Goal: Information Seeking & Learning: Find specific fact

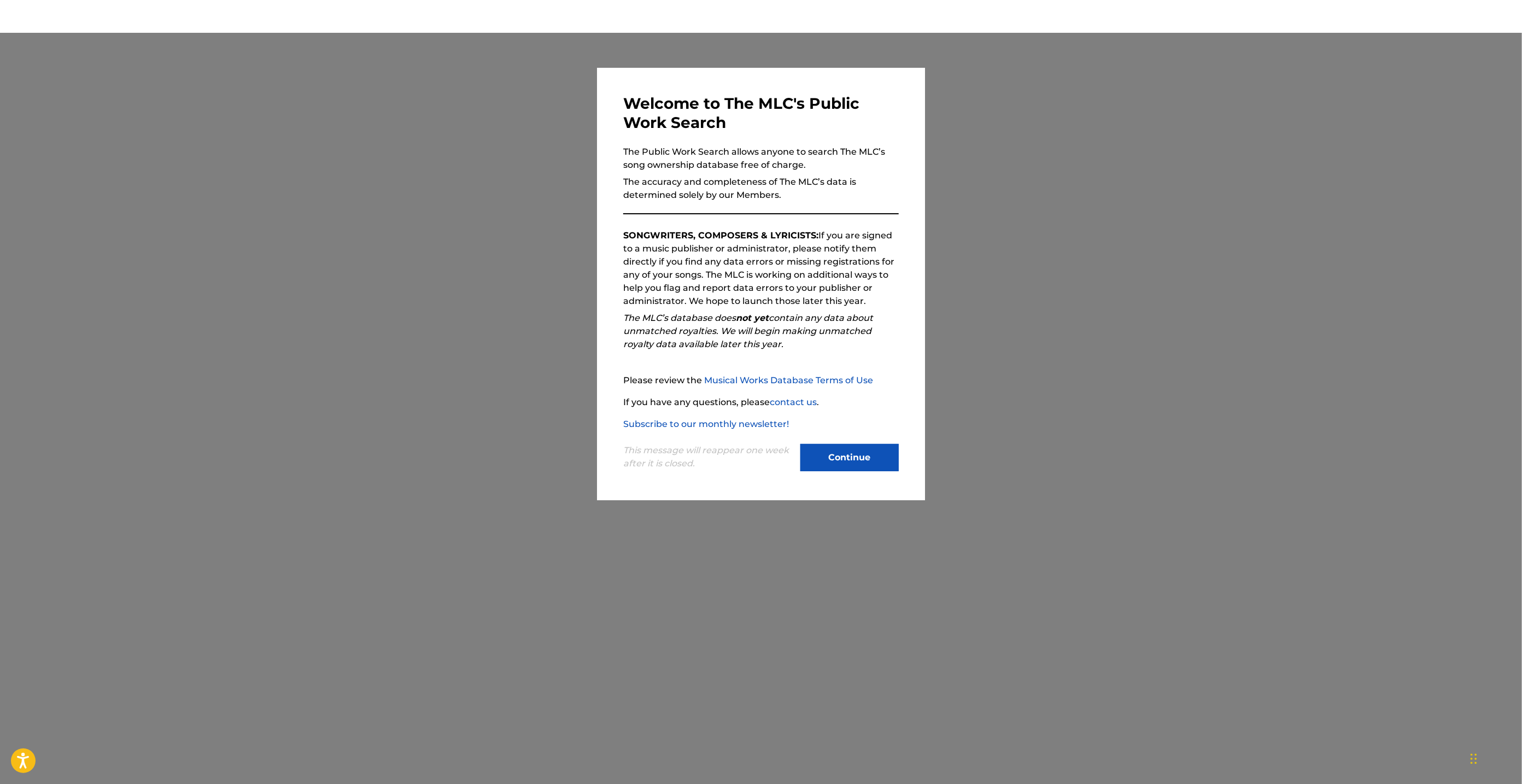
click at [834, 457] on button "Continue" at bounding box center [850, 457] width 99 height 27
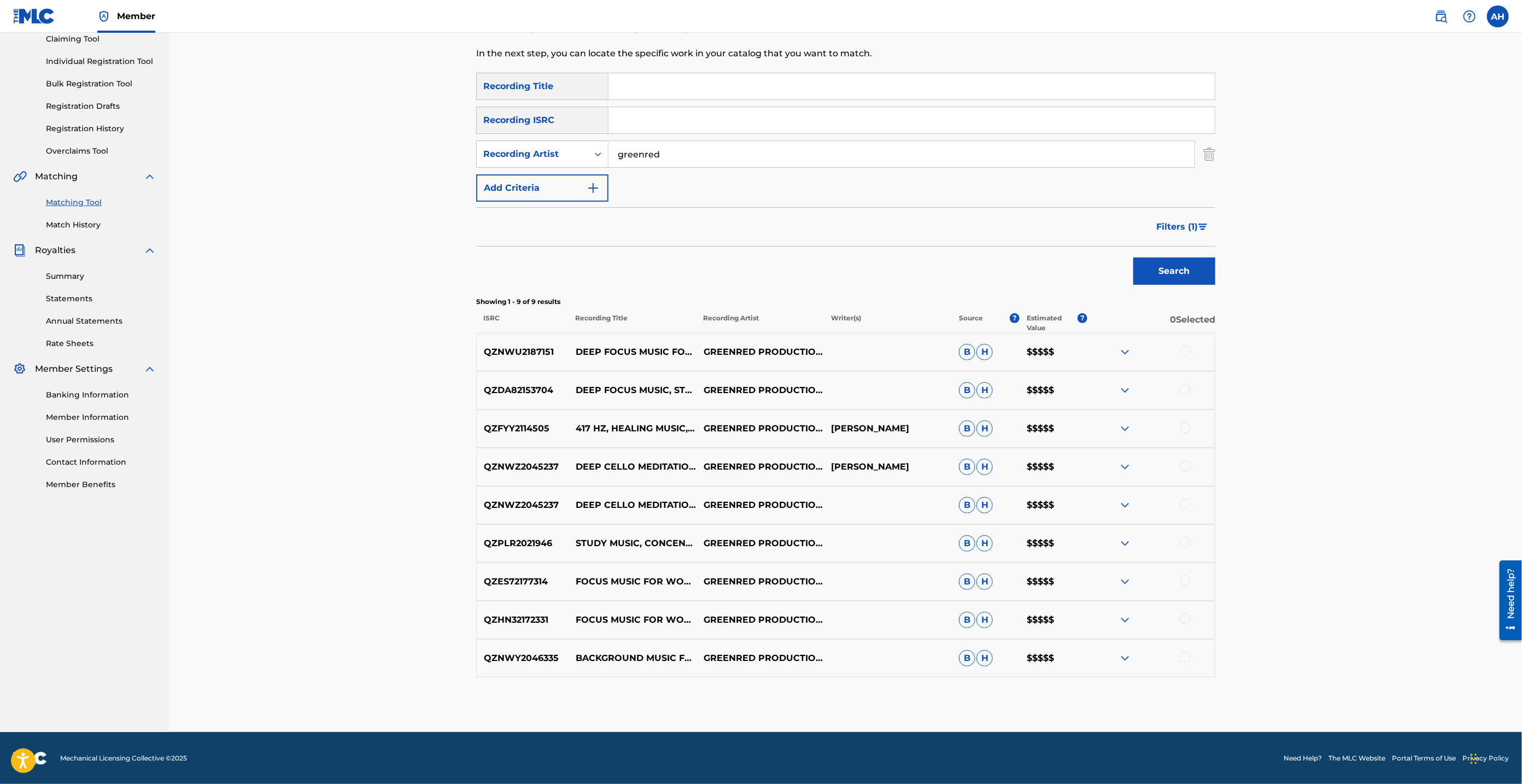
click at [640, 148] on input "greenred" at bounding box center [902, 154] width 586 height 26
paste input "SPOONFACE"
click at [1178, 269] on button "Search" at bounding box center [1174, 271] width 82 height 27
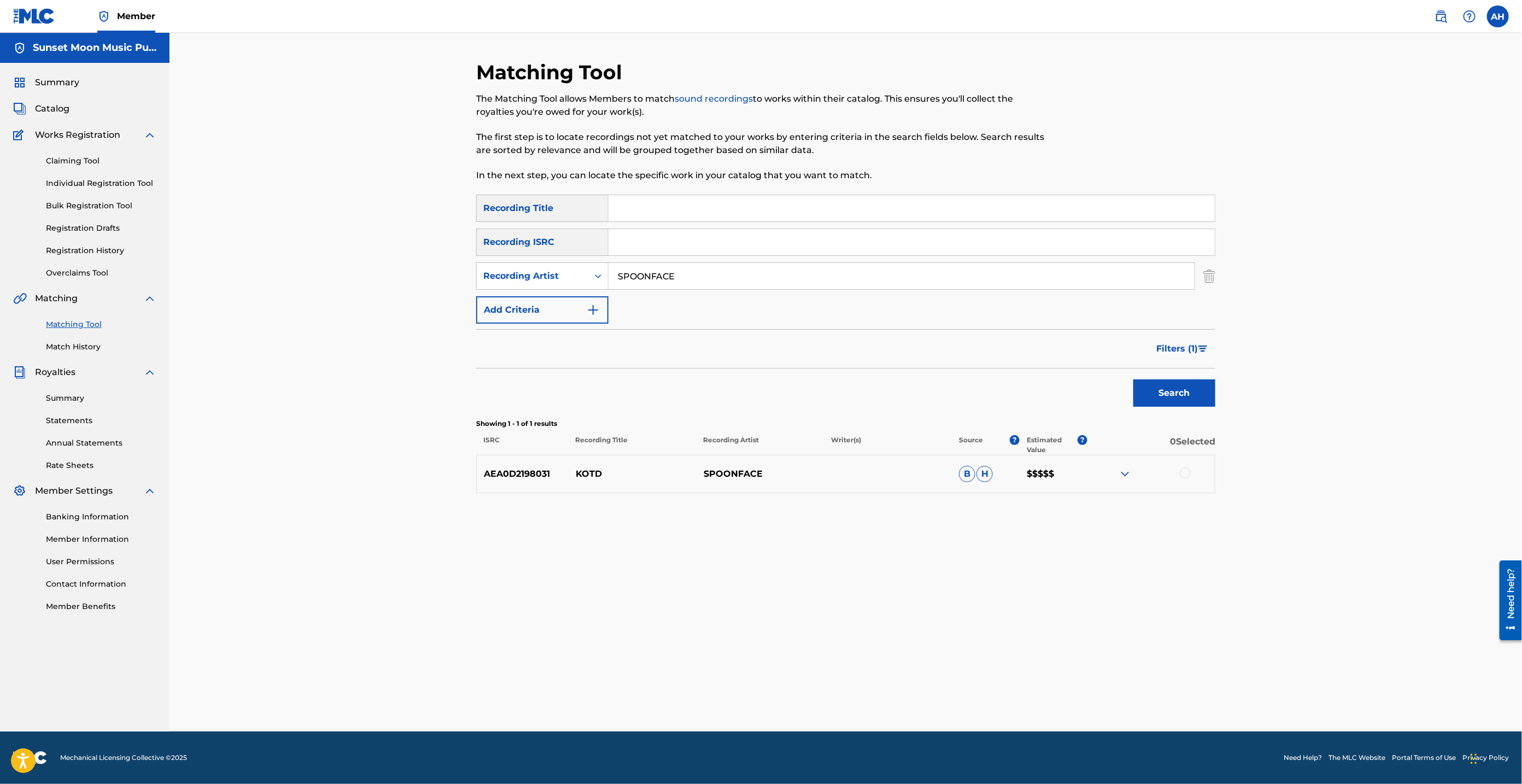
click at [1124, 472] on img at bounding box center [1125, 474] width 13 height 13
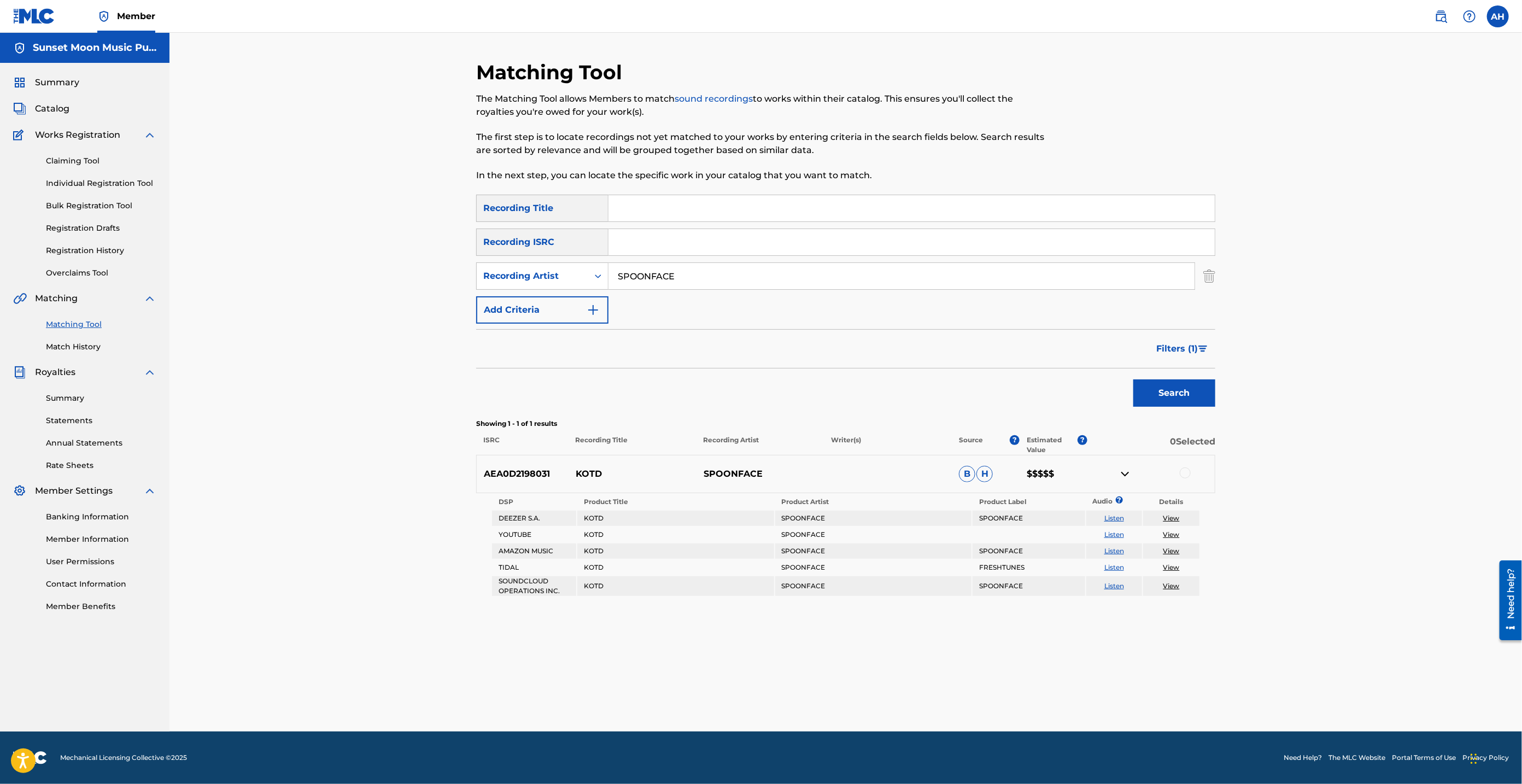
click at [679, 274] on input "SPOONFACE" at bounding box center [902, 276] width 586 height 26
click at [679, 274] on input "SPOONFACE" at bounding box center [902, 276] width 586 height 26
paste input "CALMLY"
type input "CALMLY"
click at [1155, 390] on button "Search" at bounding box center [1174, 393] width 82 height 27
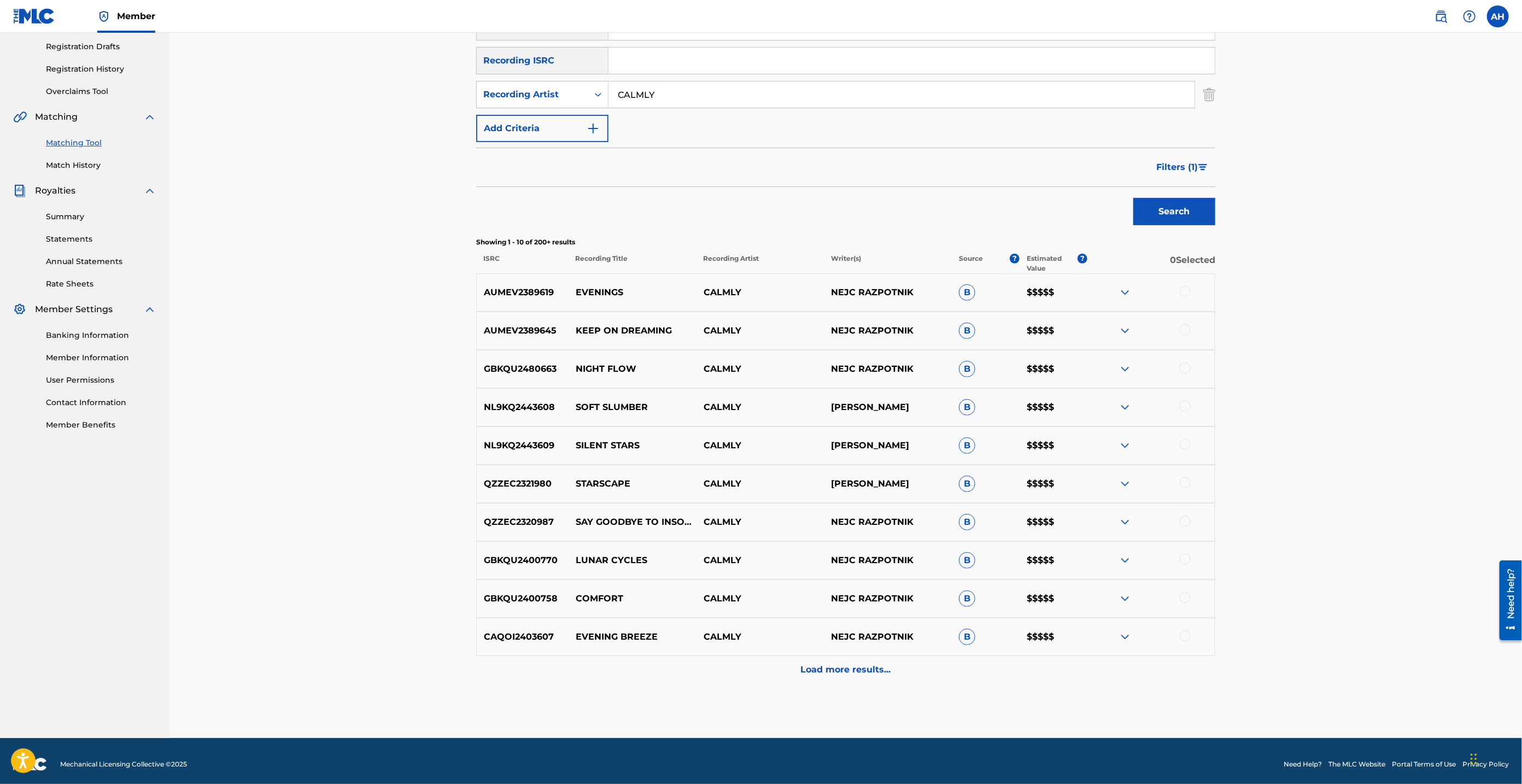
scroll to position [182, 0]
click at [848, 670] on p "Load more results..." at bounding box center [846, 669] width 90 height 13
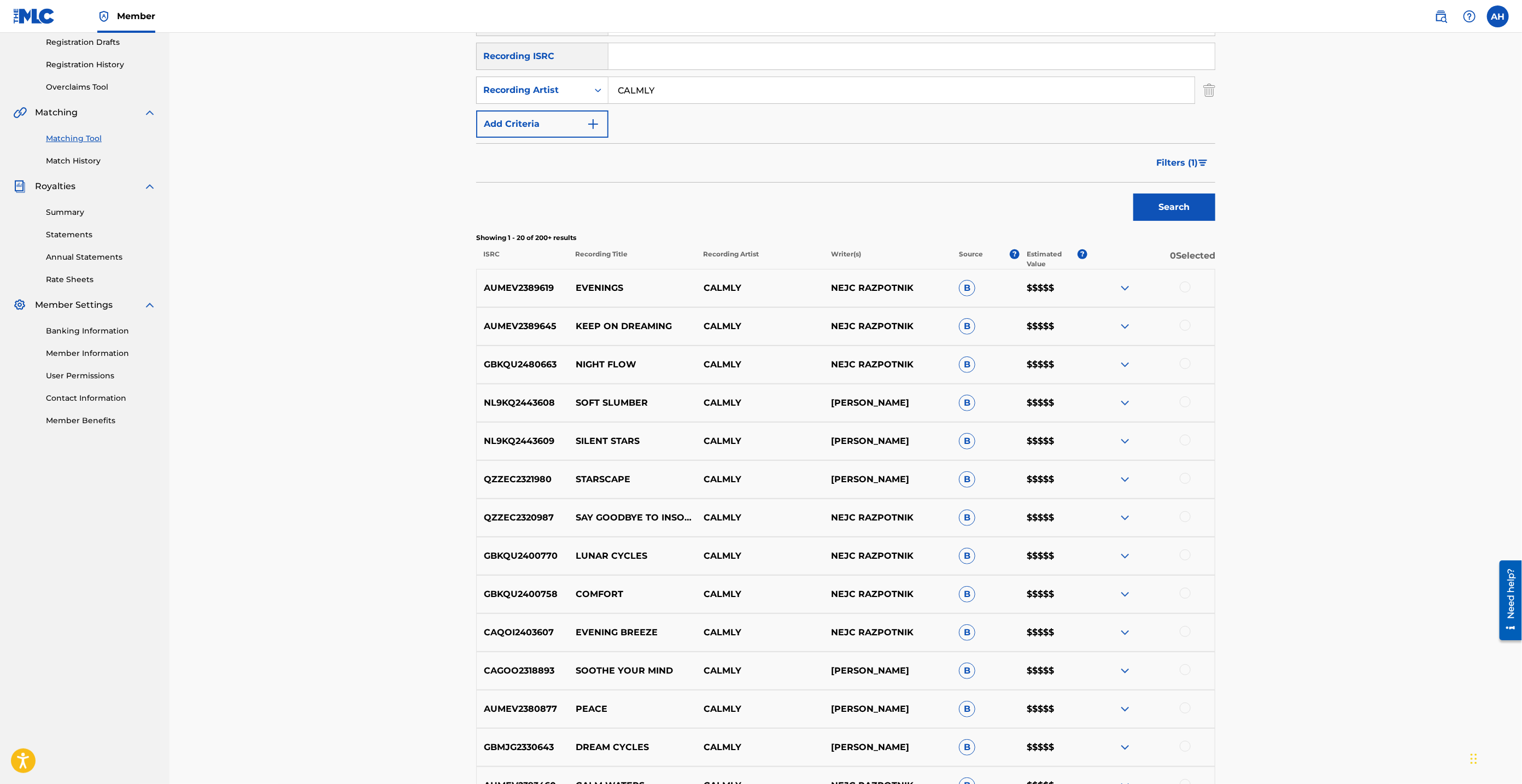
scroll to position [0, 0]
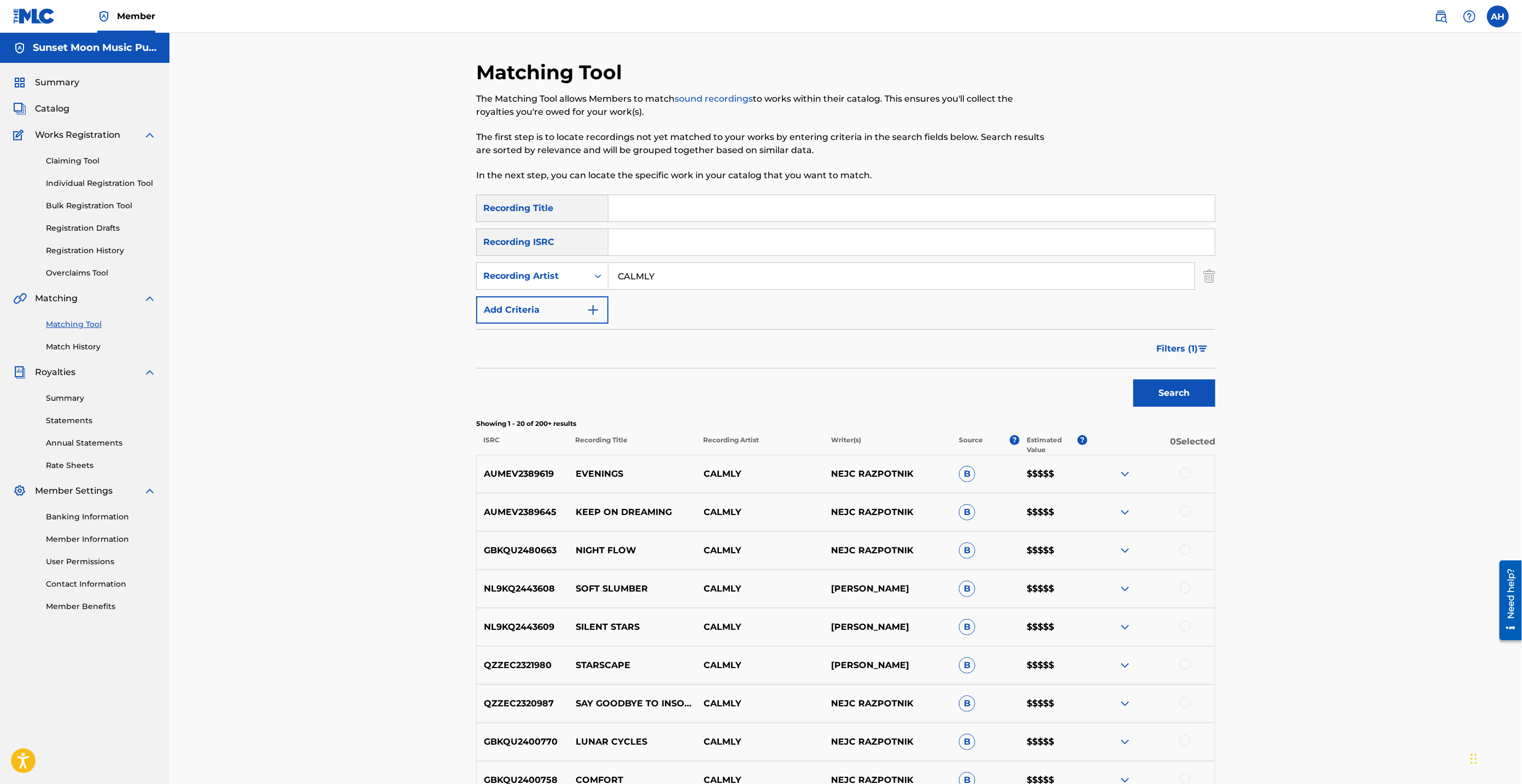
click at [634, 216] on input "Search Form" at bounding box center [912, 208] width 606 height 26
type input "soothe"
click at [1133, 379] on button "Search" at bounding box center [1174, 393] width 82 height 27
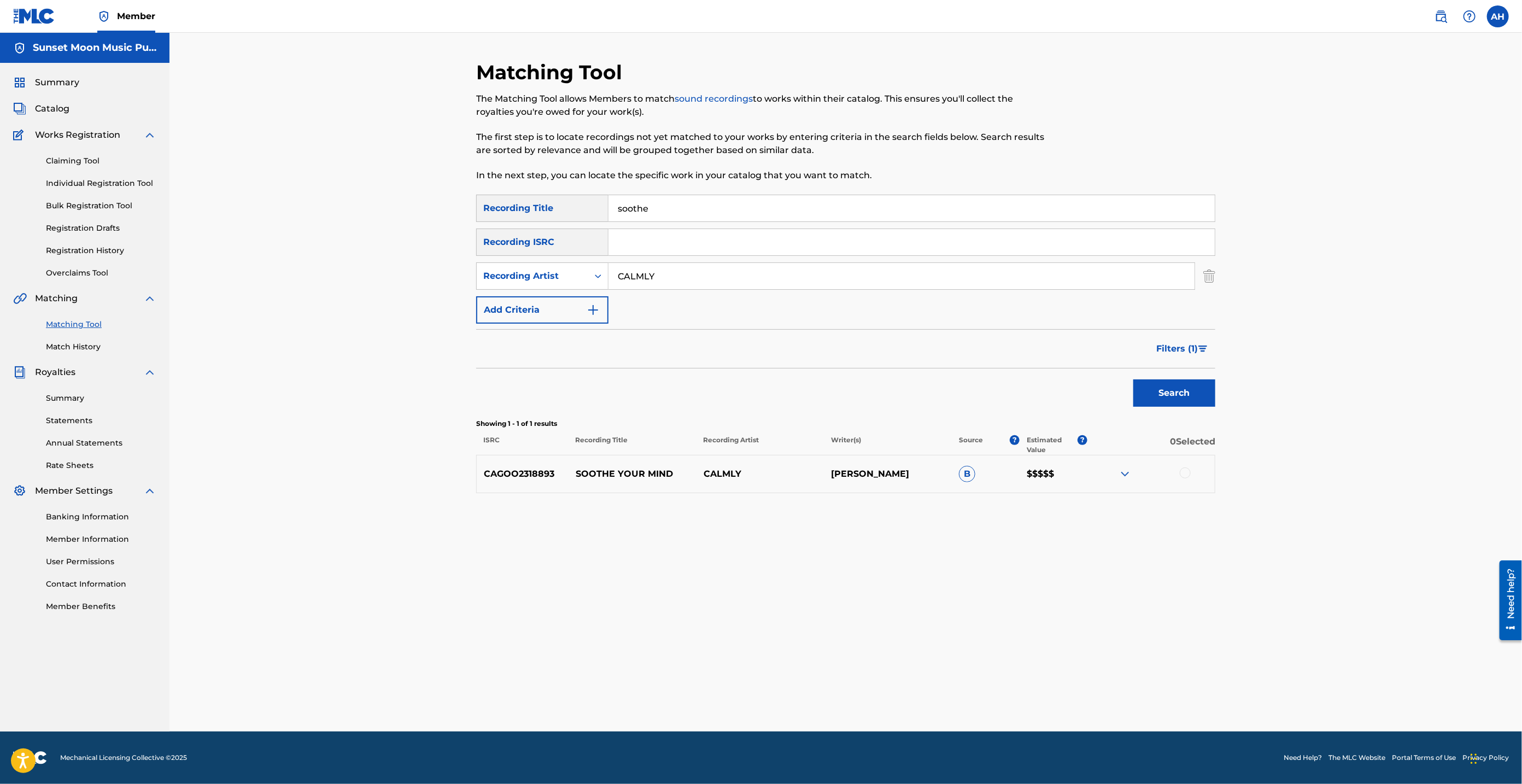
click at [1128, 469] on img at bounding box center [1125, 474] width 13 height 13
click at [700, 282] on input "CALMLY" at bounding box center [902, 276] width 586 height 26
paste input "WHITE NOISE RADIANCE,RAIN SOUNDS"
type input "WHITE NOISE RADIANCE,RAIN SOUNDS"
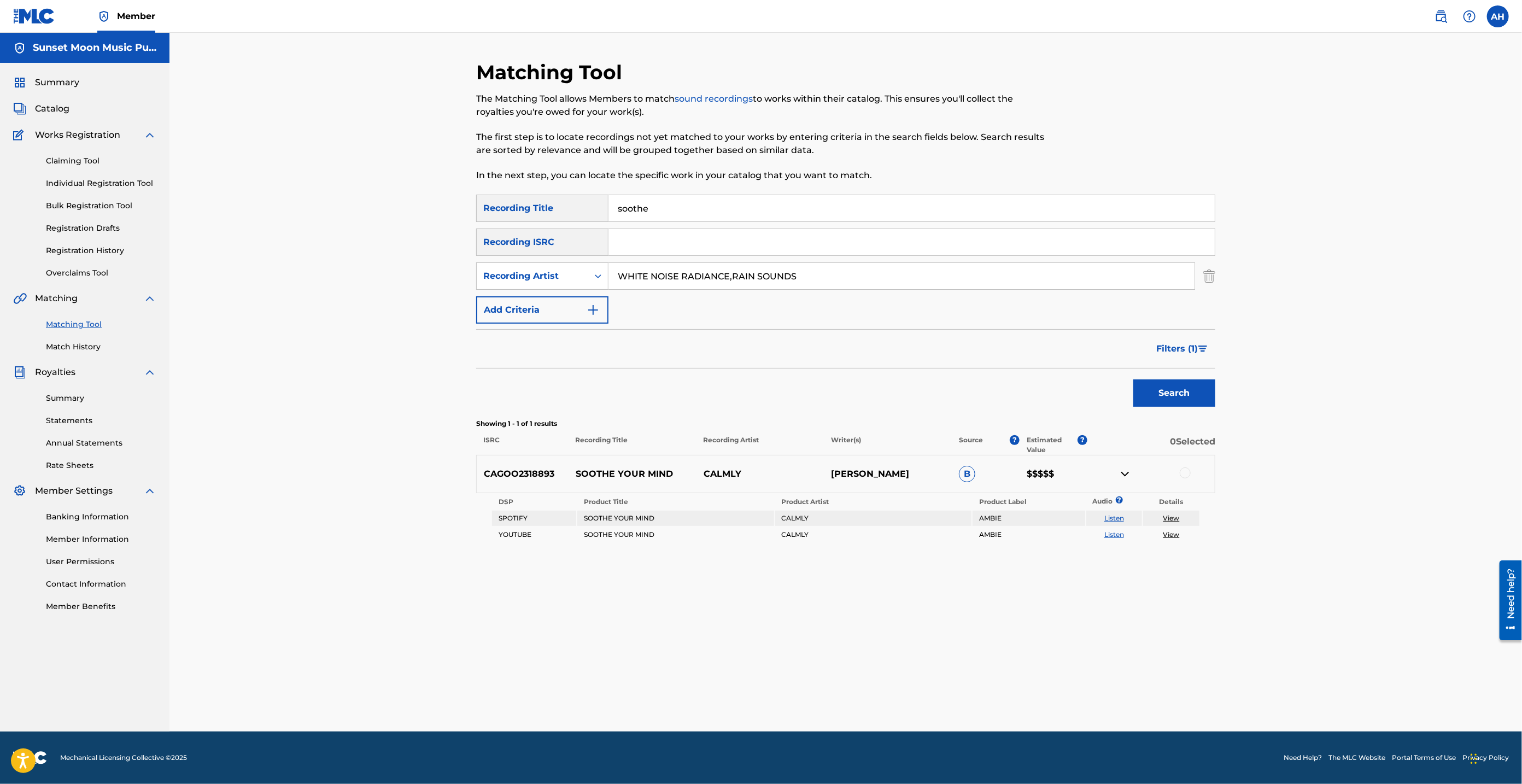
click at [659, 211] on input "soothe" at bounding box center [912, 208] width 606 height 26
click at [1146, 383] on button "Search" at bounding box center [1174, 393] width 82 height 27
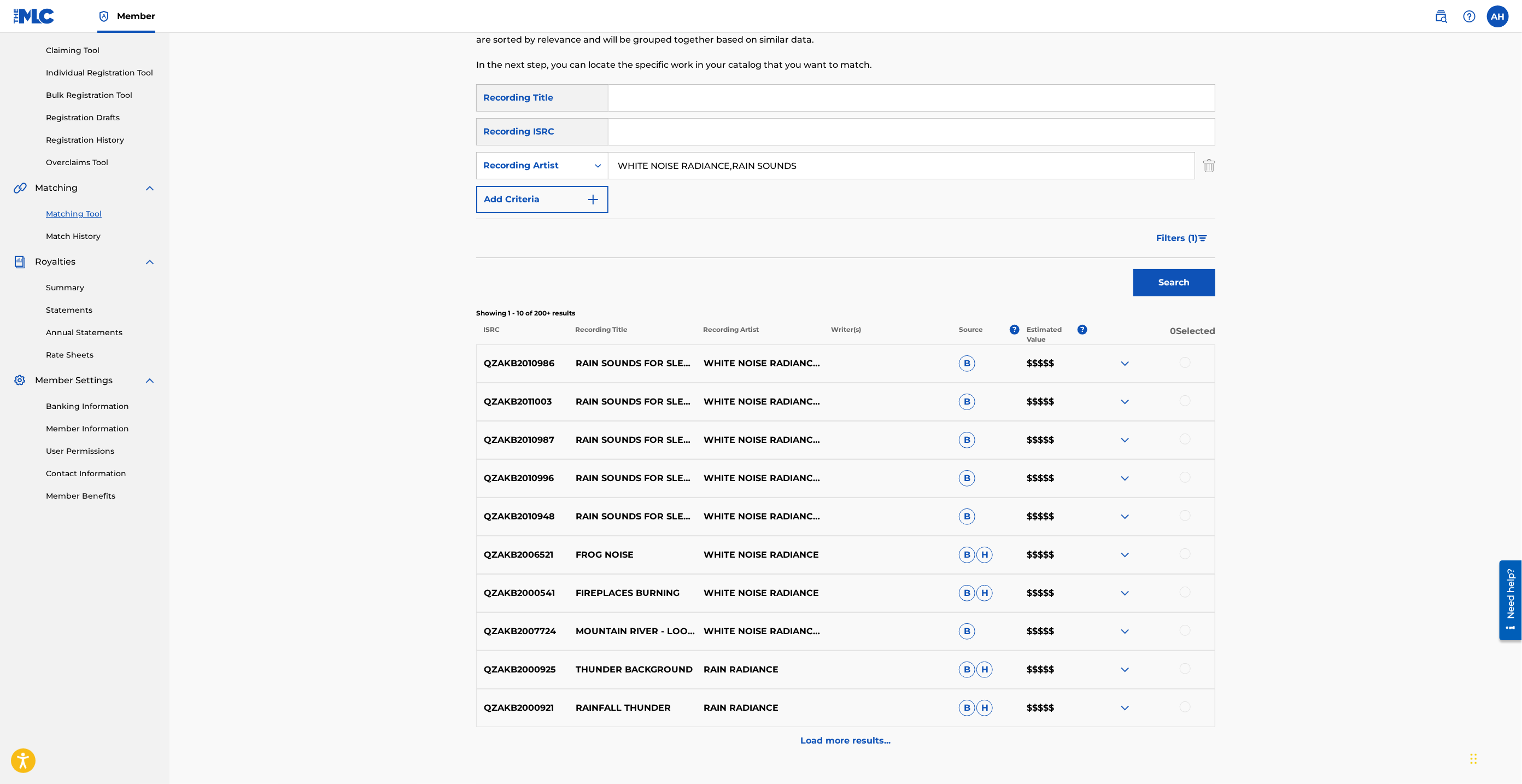
scroll to position [121, 0]
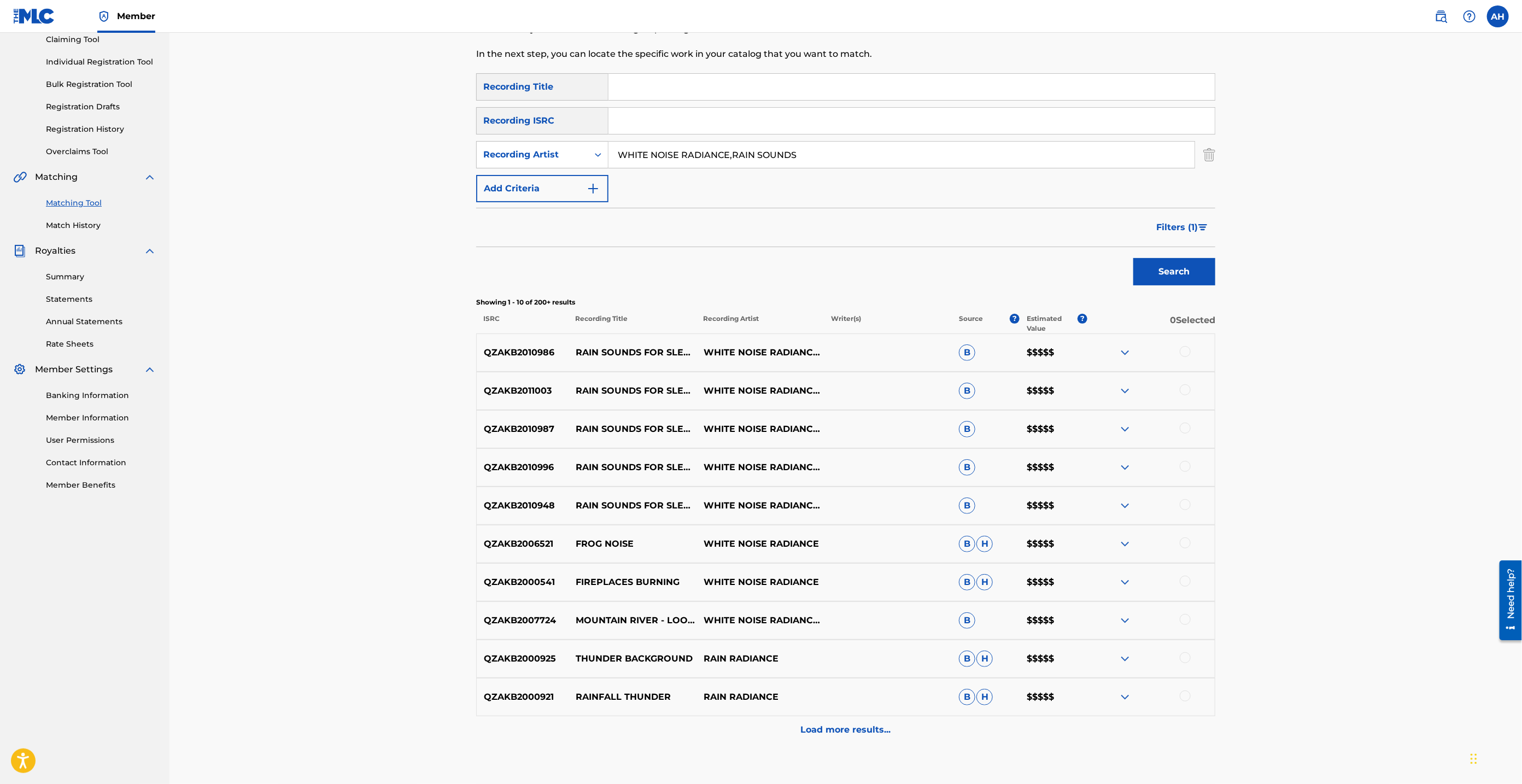
click at [833, 733] on p "Load more results..." at bounding box center [846, 730] width 90 height 13
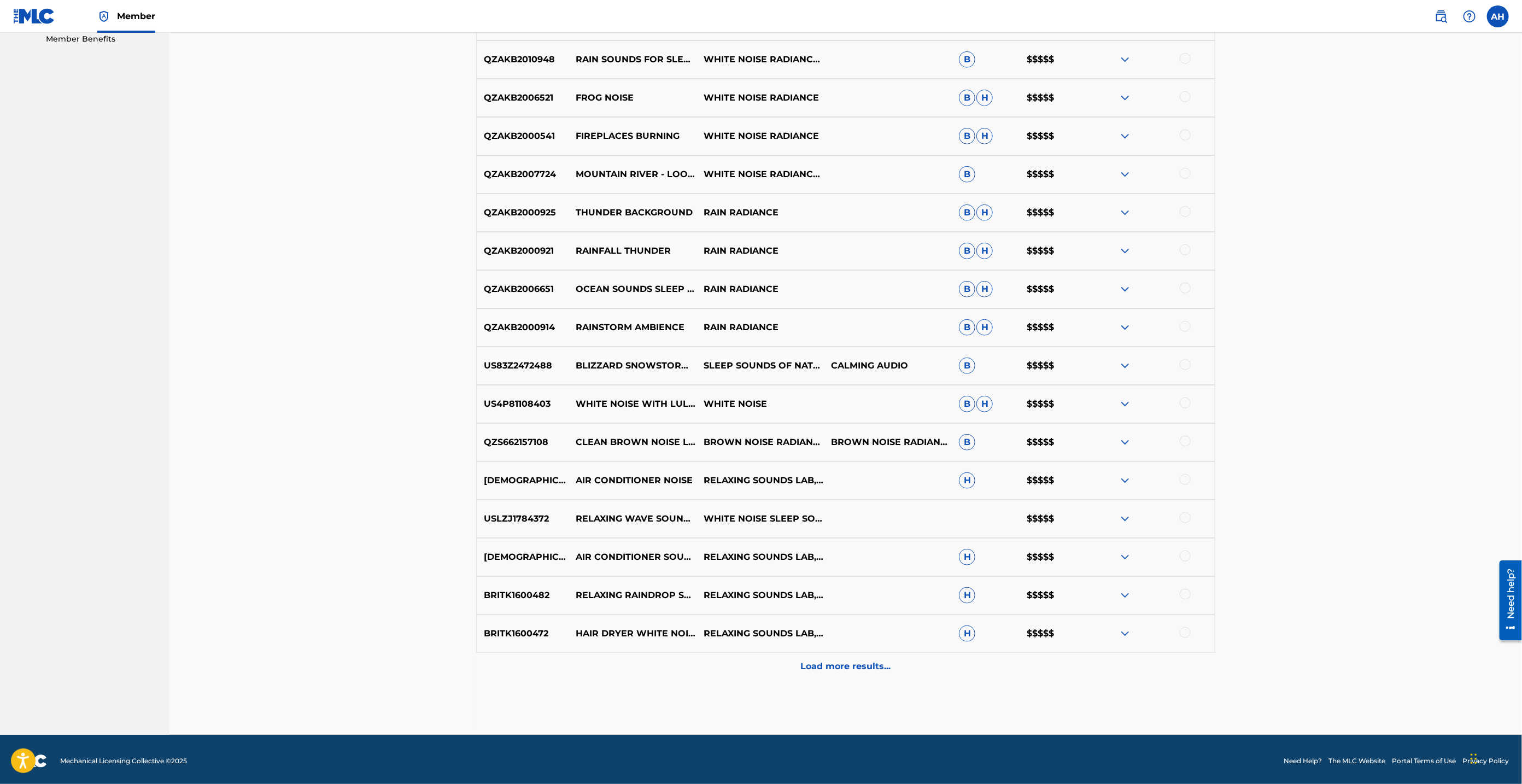
scroll to position [570, 0]
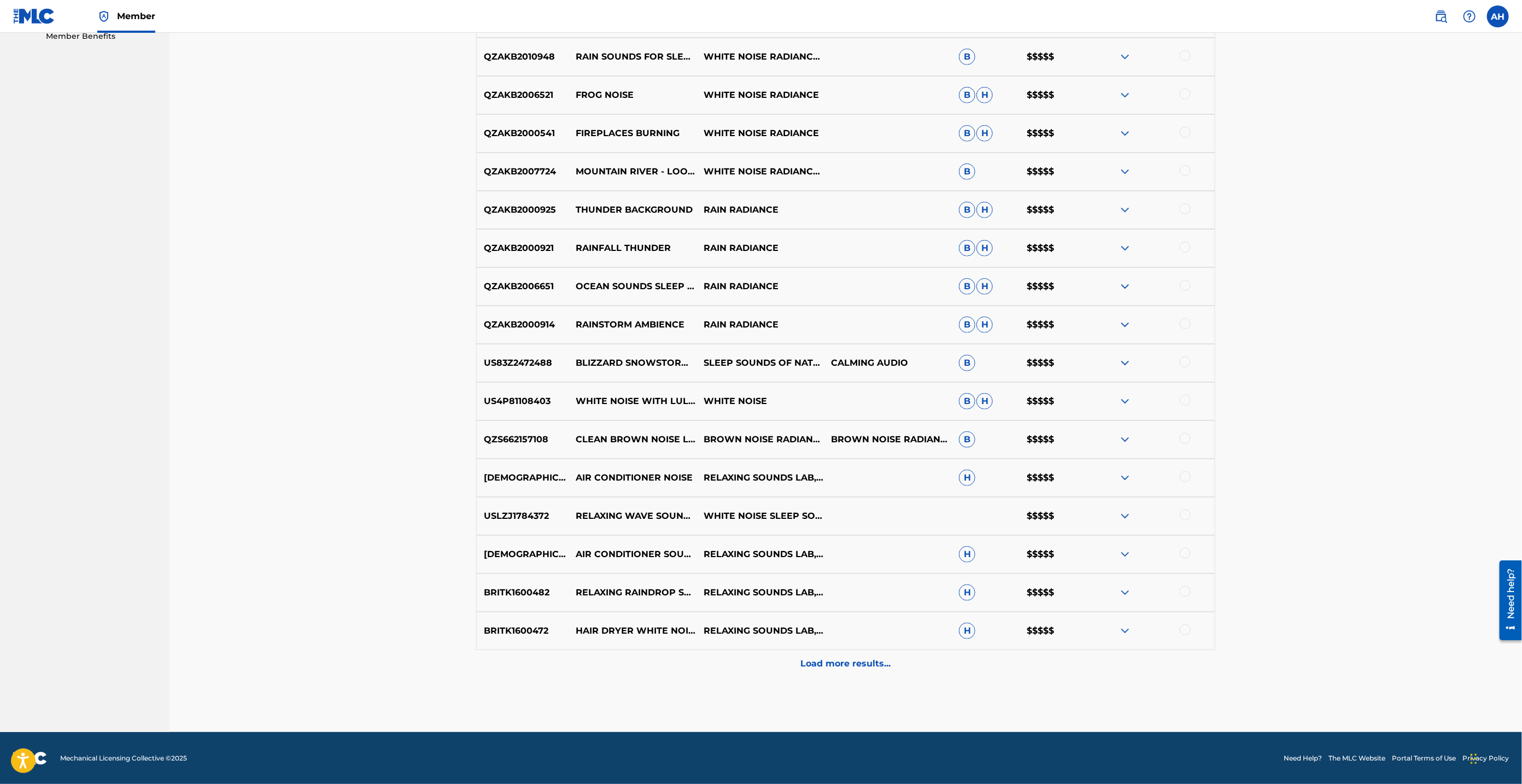
click at [818, 657] on p "Load more results..." at bounding box center [846, 663] width 90 height 13
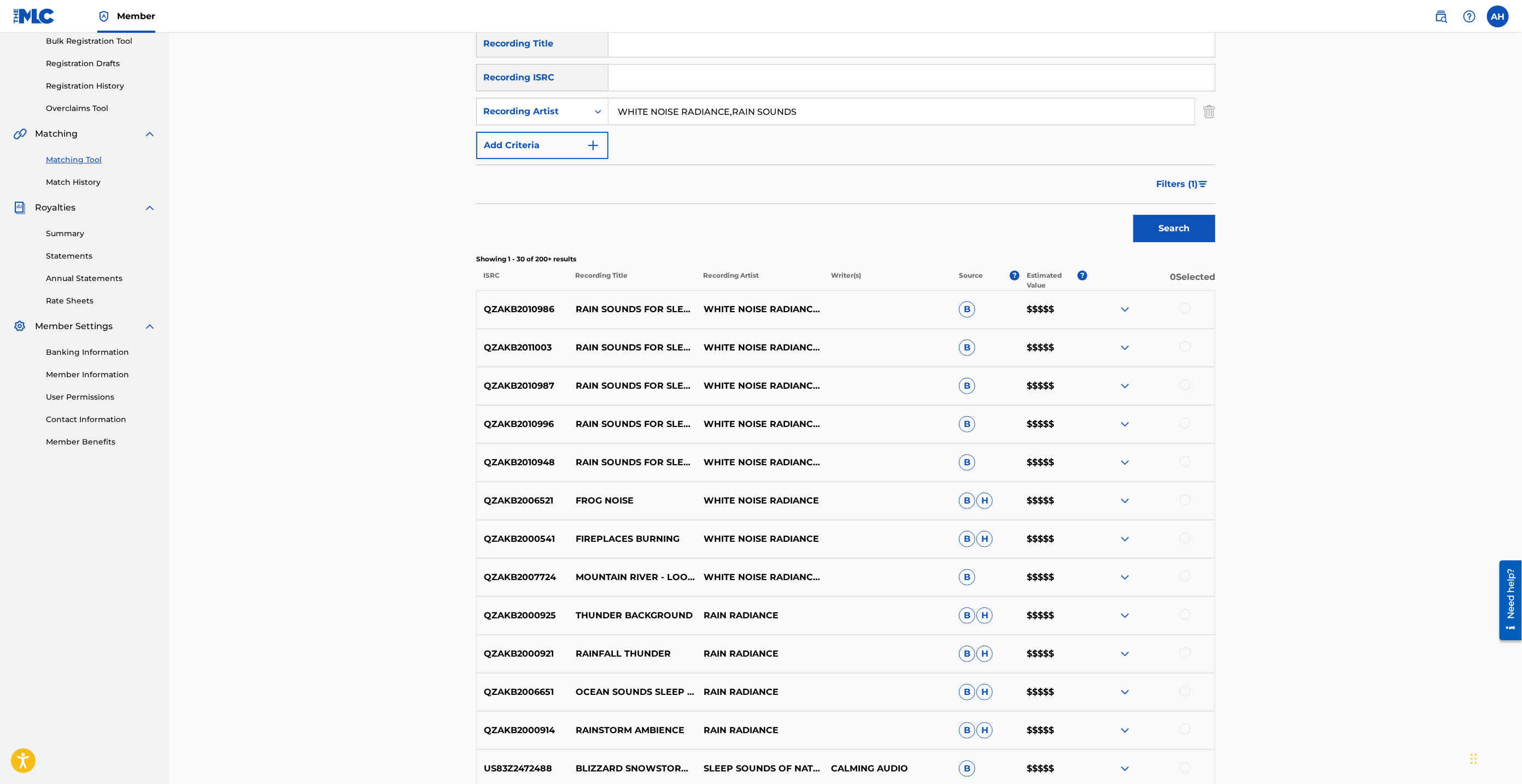
scroll to position [0, 0]
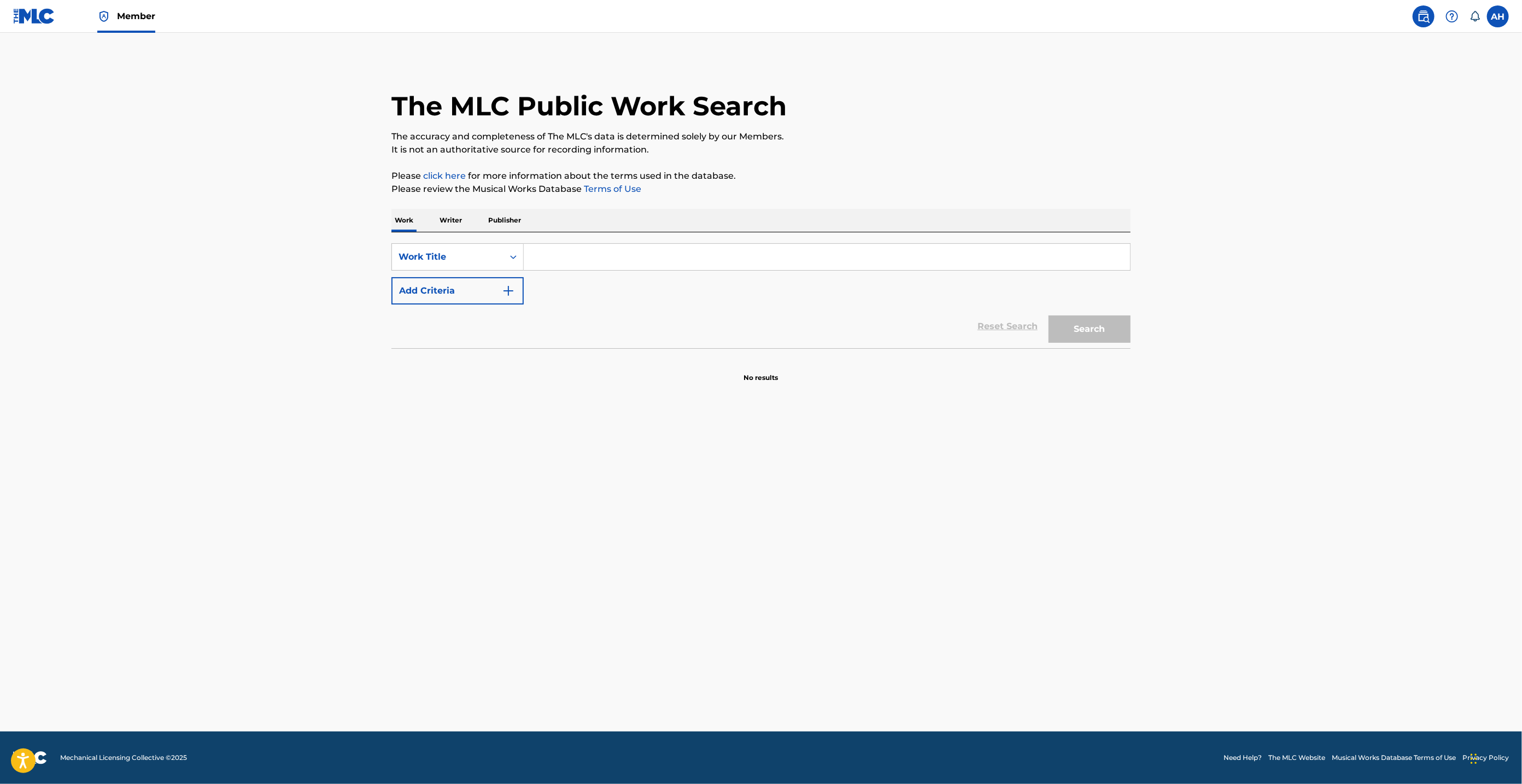
click at [189, 351] on main "The MLC Public Work Search The accuracy and completeness of The MLC's data is d…" at bounding box center [761, 382] width 1522 height 699
